Goal: Check status: Check status

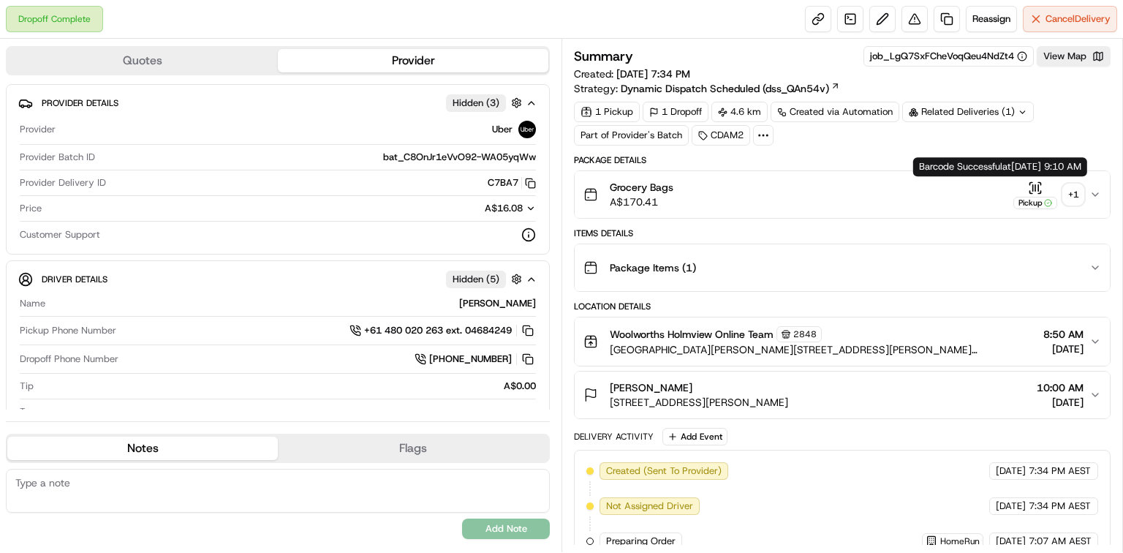
click at [1031, 188] on icon "button" at bounding box center [1035, 188] width 15 height 15
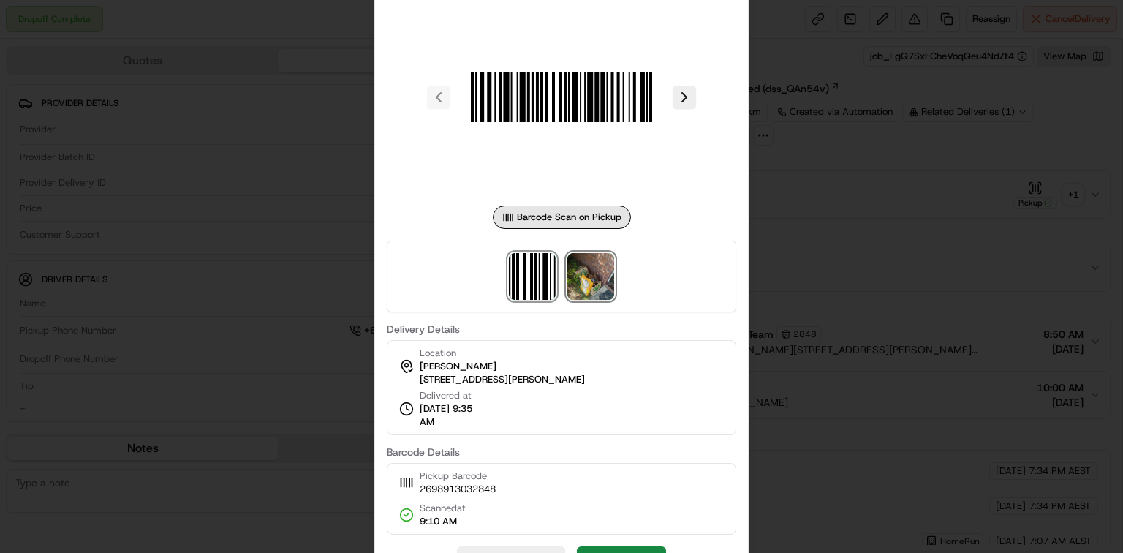
click at [605, 272] on img at bounding box center [591, 276] width 47 height 47
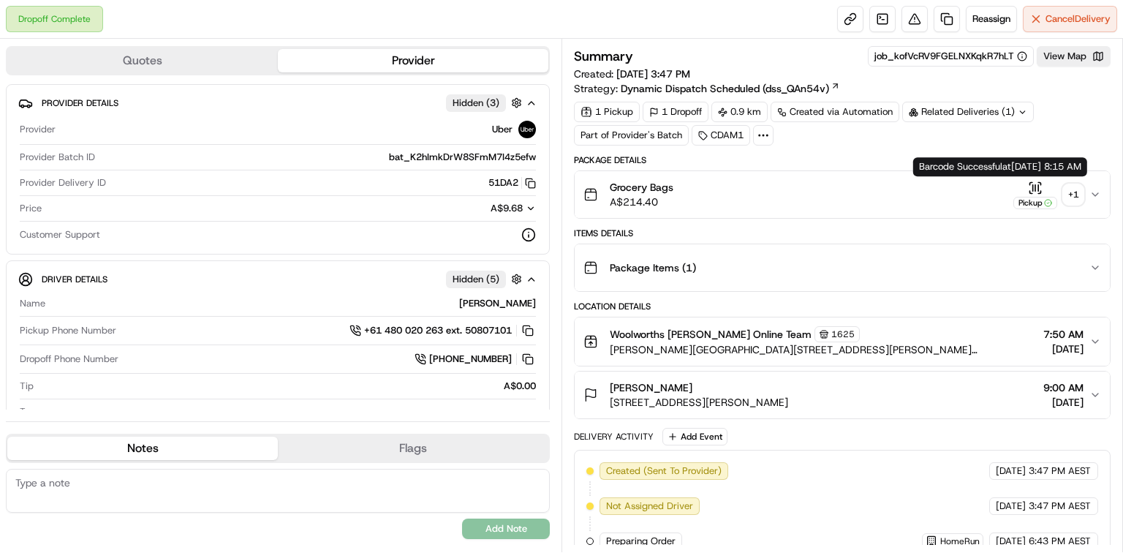
click at [1036, 186] on icon "button" at bounding box center [1035, 188] width 15 height 15
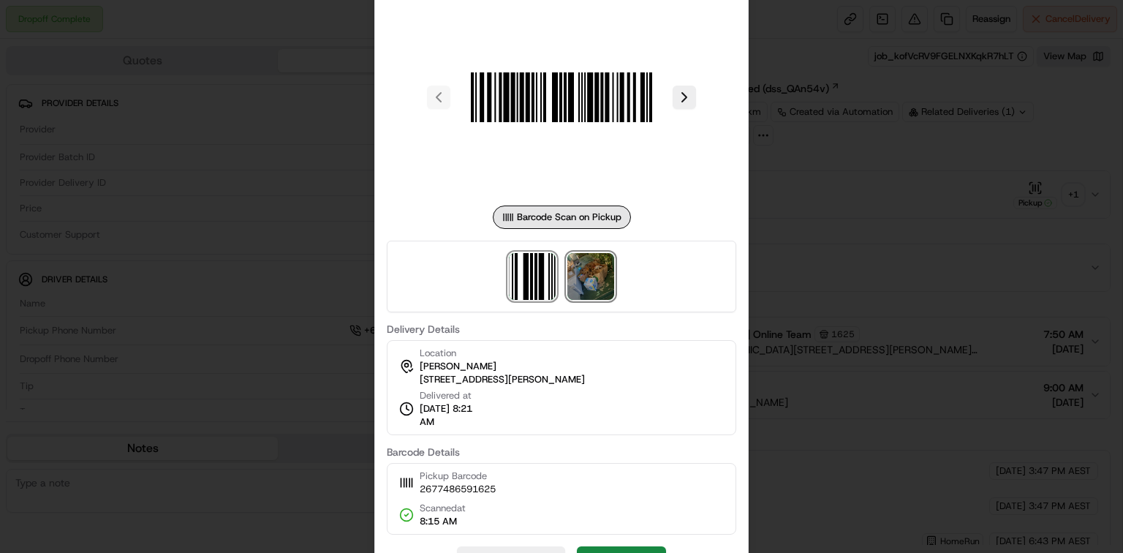
click at [605, 279] on img at bounding box center [591, 276] width 47 height 47
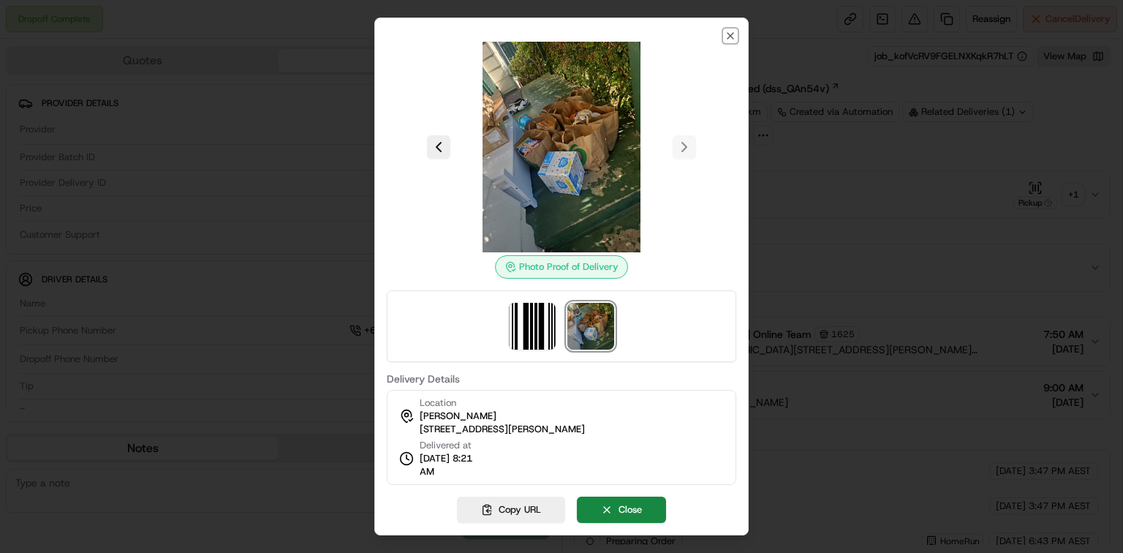
click at [729, 35] on icon "button" at bounding box center [731, 36] width 12 height 12
